Goal: Task Accomplishment & Management: Use online tool/utility

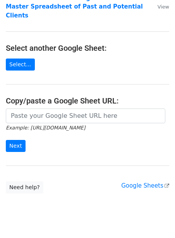
scroll to position [78, 0]
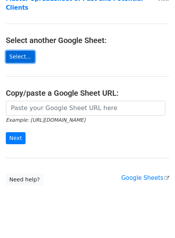
click at [28, 51] on link "Select..." at bounding box center [20, 57] width 29 height 12
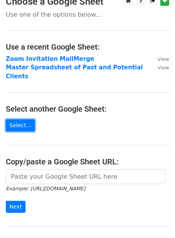
scroll to position [0, 0]
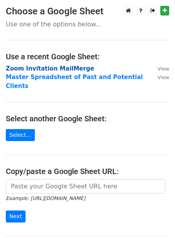
click at [63, 68] on strong "Zoom Invitation MailMerge" at bounding box center [50, 68] width 88 height 7
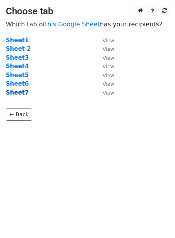
click at [17, 93] on strong "Sheet7" at bounding box center [17, 92] width 23 height 7
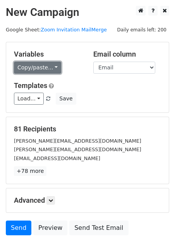
click at [43, 71] on link "Copy/paste..." at bounding box center [37, 68] width 47 height 12
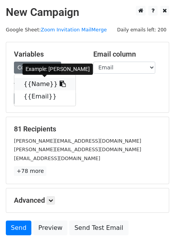
click at [41, 85] on link "{{Name}}" at bounding box center [44, 84] width 61 height 12
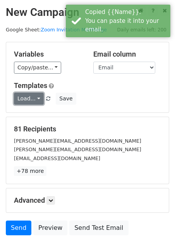
click at [33, 100] on link "Load..." at bounding box center [29, 99] width 30 height 12
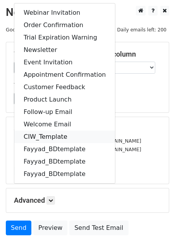
click at [59, 135] on link "CIW_Template" at bounding box center [64, 137] width 101 height 12
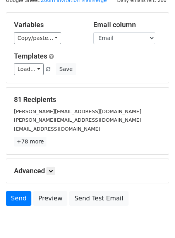
scroll to position [62, 0]
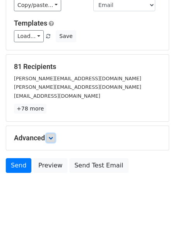
click at [51, 138] on icon at bounding box center [50, 138] width 5 height 5
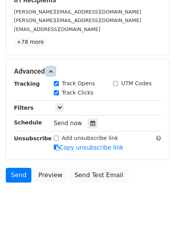
scroll to position [127, 0]
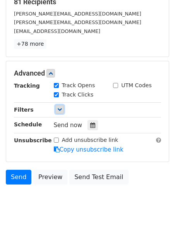
click at [59, 110] on icon at bounding box center [59, 109] width 5 height 5
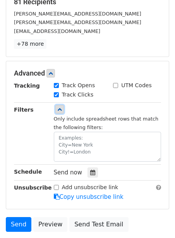
click at [59, 110] on icon at bounding box center [59, 109] width 5 height 5
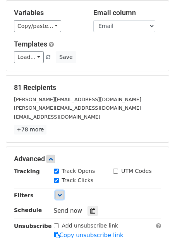
scroll to position [0, 0]
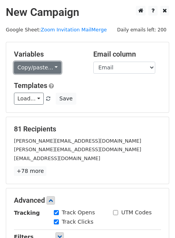
click at [55, 68] on link "Copy/paste..." at bounding box center [37, 68] width 47 height 12
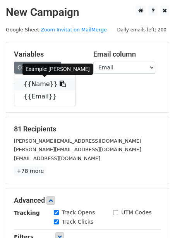
click at [58, 80] on span at bounding box center [62, 83] width 8 height 7
